Goal: Information Seeking & Learning: Learn about a topic

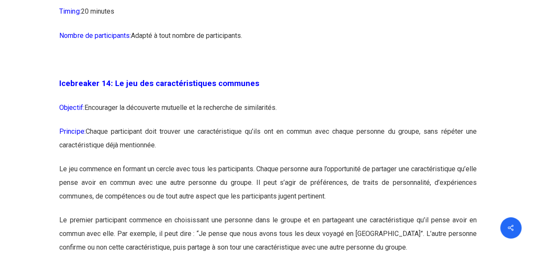
scroll to position [4011, 0]
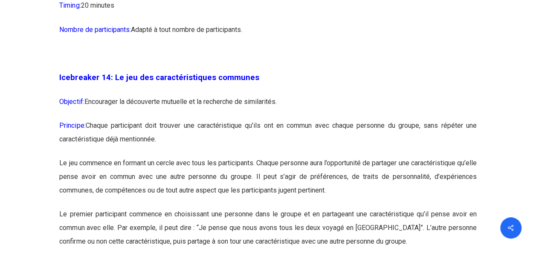
click at [265, 47] on p "Nombre de participants: Adapté à tout nombre de participants." at bounding box center [267, 35] width 417 height 24
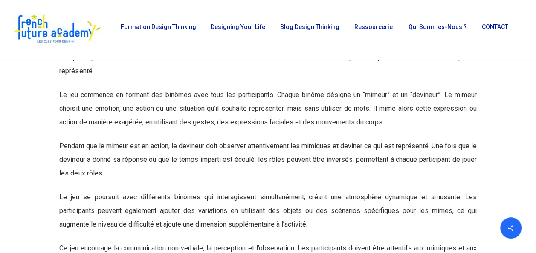
scroll to position [3414, 0]
